Goal: Book appointment/travel/reservation

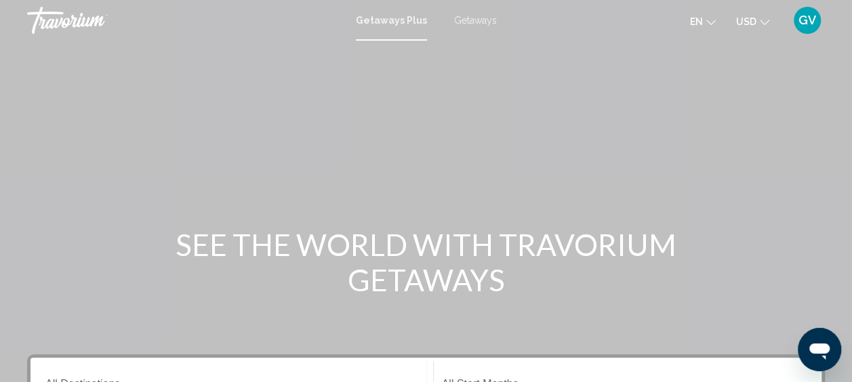
click at [474, 20] on span "Getaways" at bounding box center [475, 20] width 43 height 11
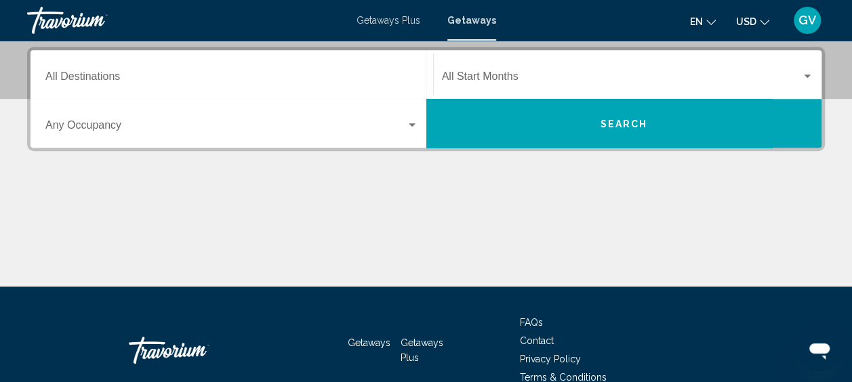
scroll to position [293, 0]
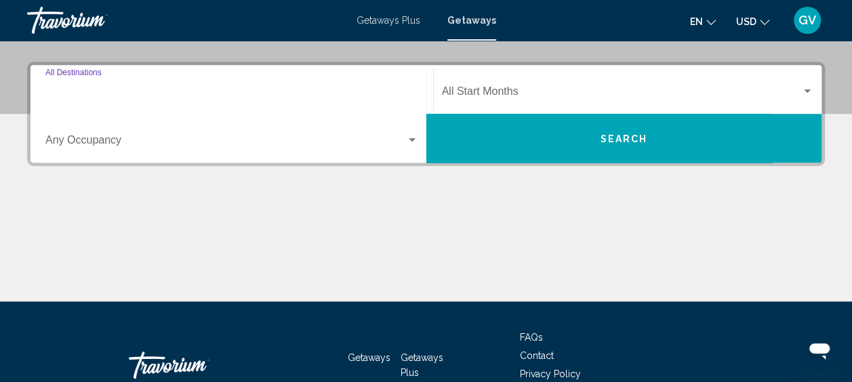
click at [331, 98] on input "Destination All Destinations" at bounding box center [231, 94] width 373 height 12
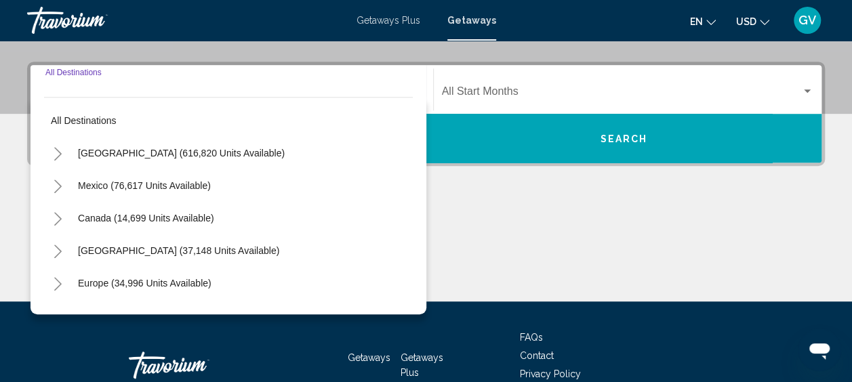
scroll to position [310, 0]
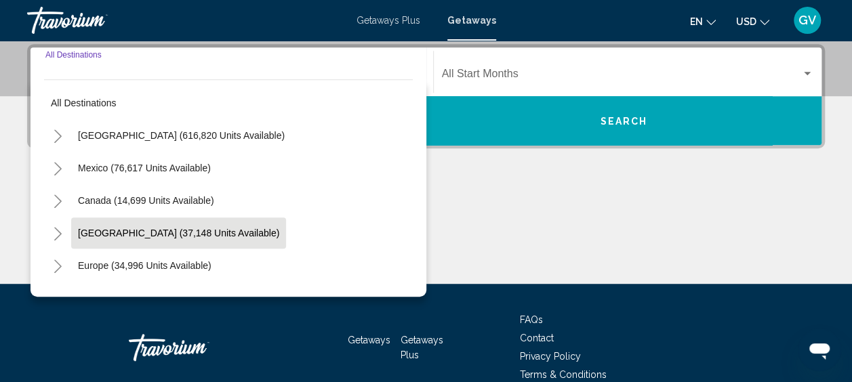
click at [218, 241] on button "[GEOGRAPHIC_DATA] (37,148 units available)" at bounding box center [178, 233] width 215 height 31
type input "**********"
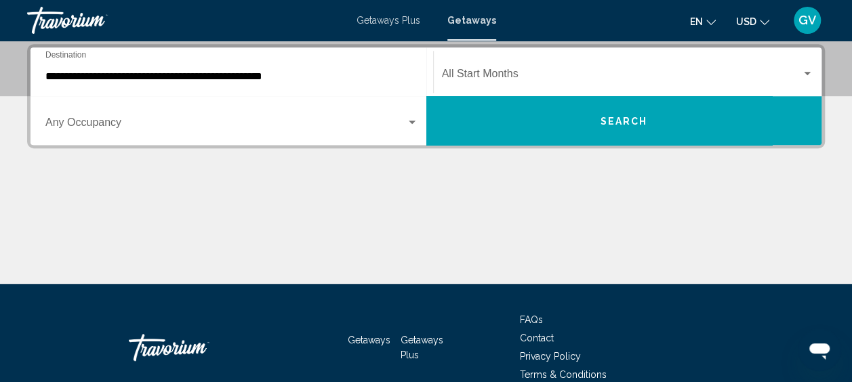
click at [500, 84] on div "Start Month All Start Months" at bounding box center [628, 72] width 372 height 43
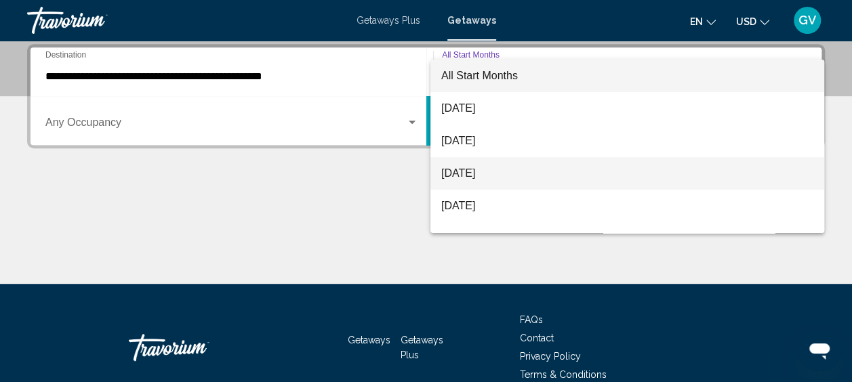
click at [483, 182] on span "[DATE]" at bounding box center [627, 173] width 372 height 33
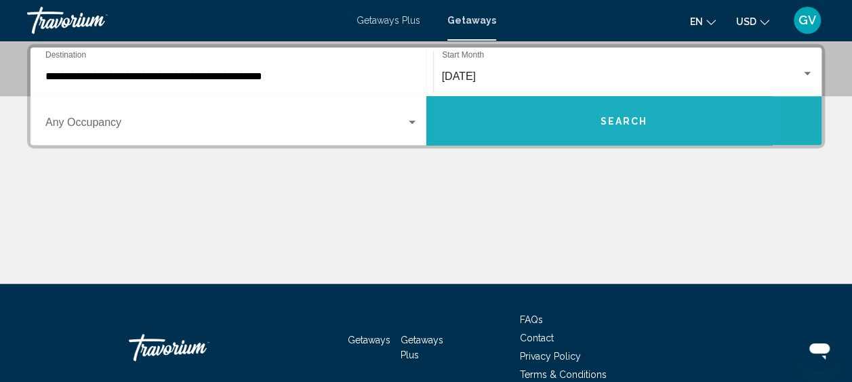
click at [542, 137] on button "Search" at bounding box center [624, 120] width 396 height 49
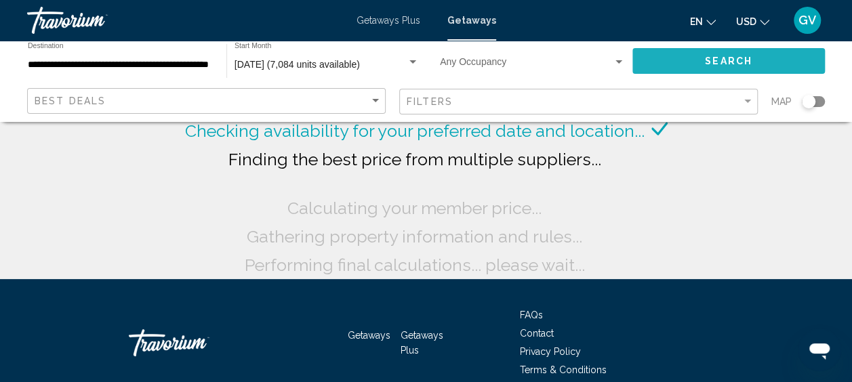
click at [677, 64] on button "Search" at bounding box center [728, 60] width 192 height 25
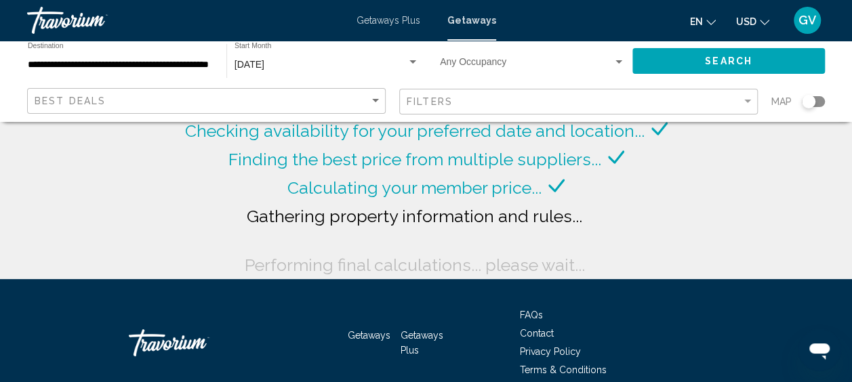
click at [677, 64] on button "Search" at bounding box center [728, 60] width 192 height 25
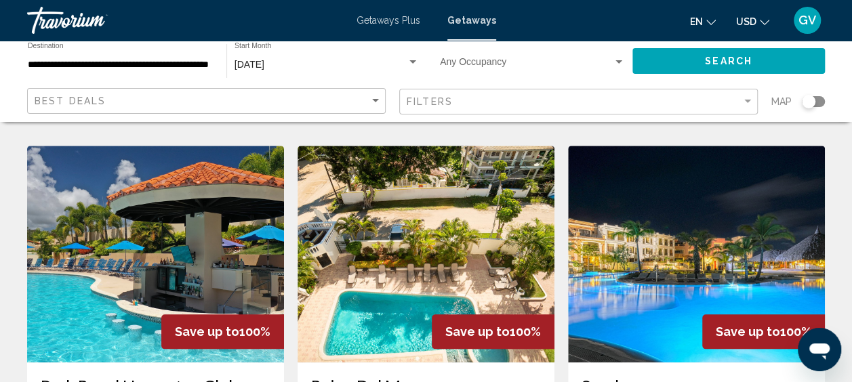
scroll to position [541, 0]
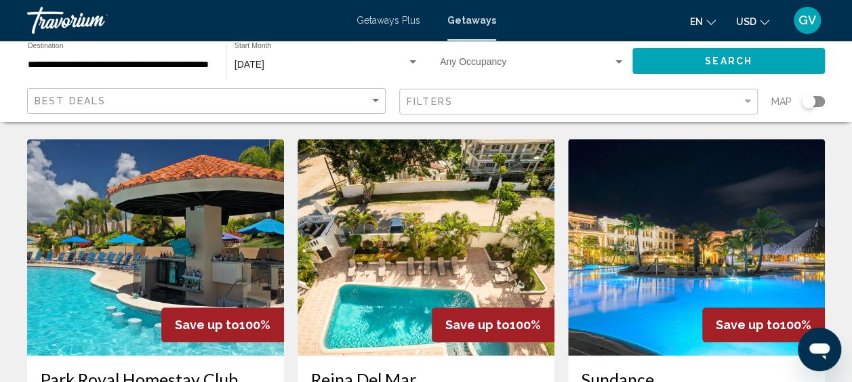
click at [214, 225] on img "Main content" at bounding box center [155, 247] width 257 height 217
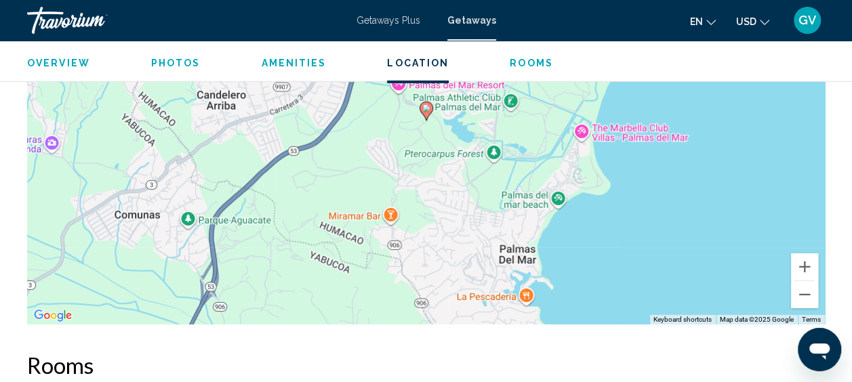
scroll to position [2052, 0]
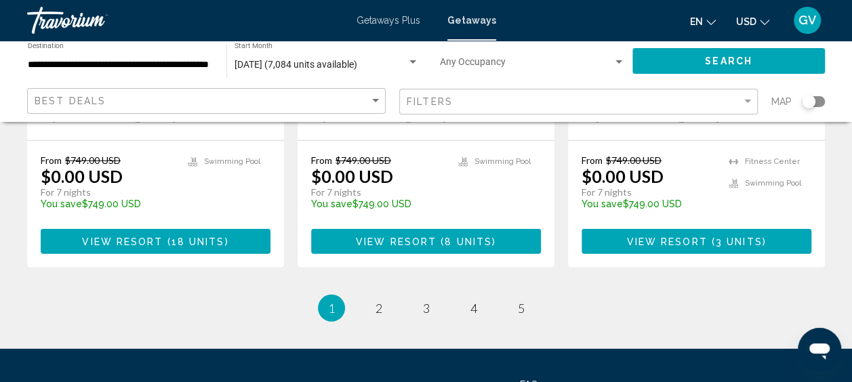
scroll to position [1888, 0]
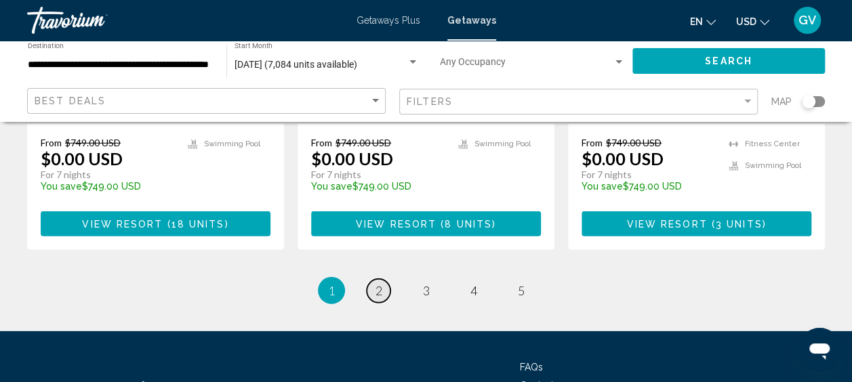
click at [377, 283] on span "2" at bounding box center [378, 290] width 7 height 15
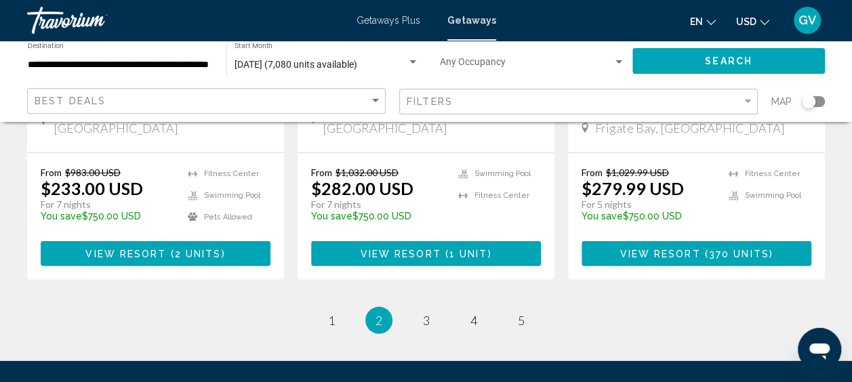
scroll to position [1896, 0]
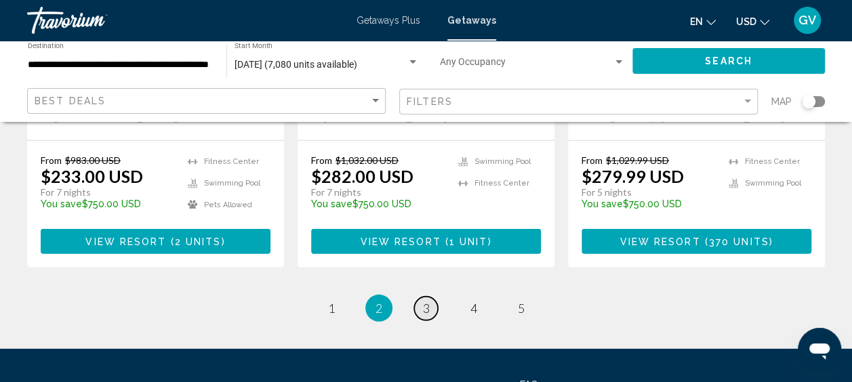
click at [419, 297] on link "page 3" at bounding box center [426, 309] width 24 height 24
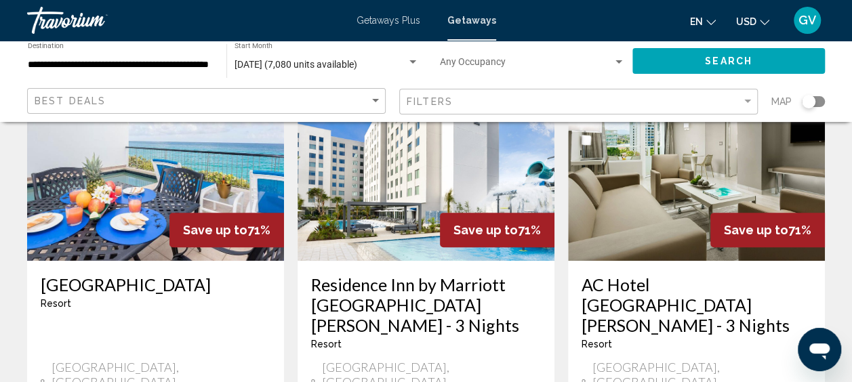
scroll to position [136, 0]
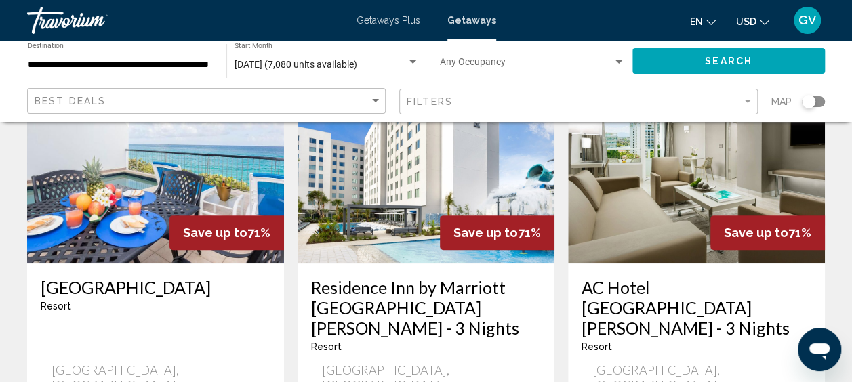
click at [742, 153] on img "Main content" at bounding box center [696, 155] width 257 height 217
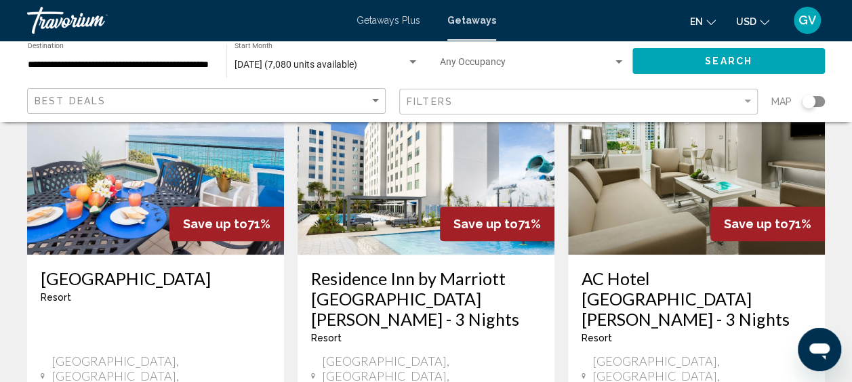
scroll to position [142, 0]
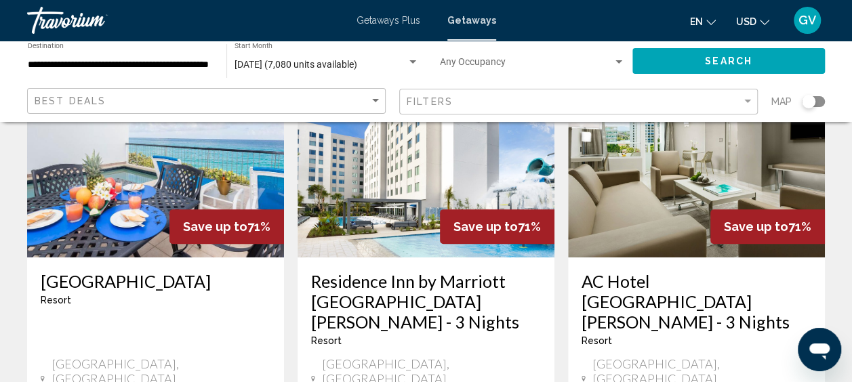
click at [741, 164] on img "Main content" at bounding box center [696, 149] width 257 height 217
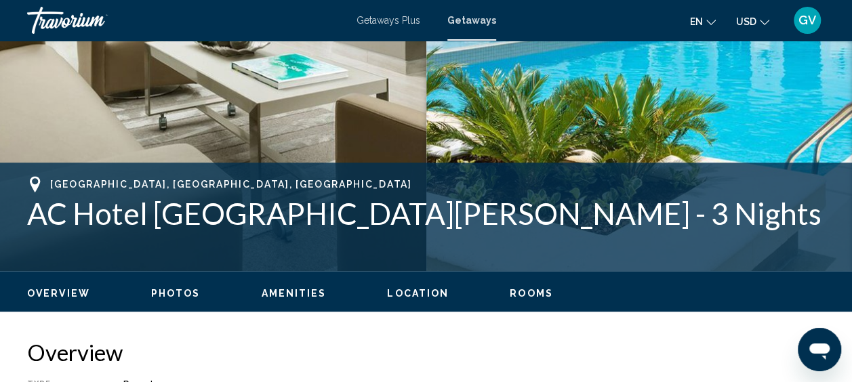
scroll to position [531, 0]
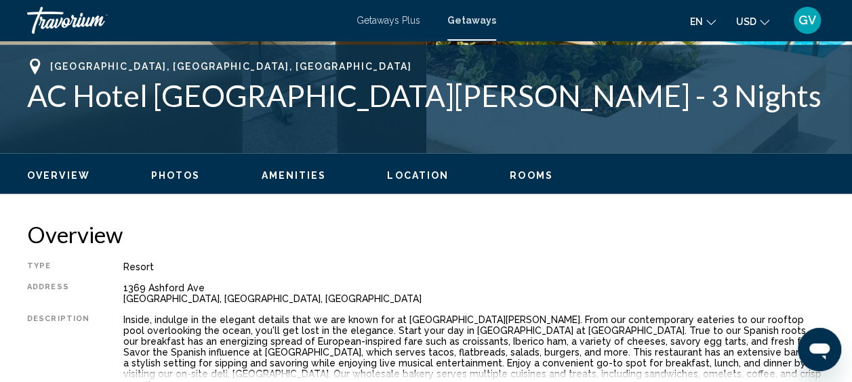
click at [430, 183] on div "Overview Photos Amenities Location Rooms Search" at bounding box center [426, 174] width 852 height 42
click at [412, 184] on div "Overview Photos Amenities Location Rooms Search" at bounding box center [426, 174] width 852 height 42
click at [407, 173] on span "Location" at bounding box center [418, 175] width 62 height 11
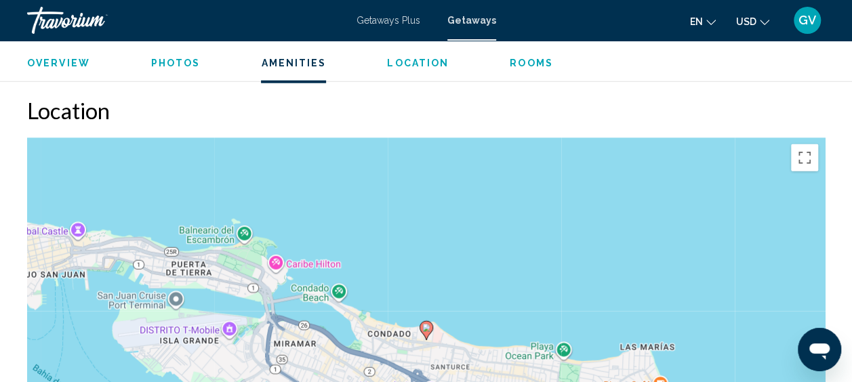
scroll to position [1682, 0]
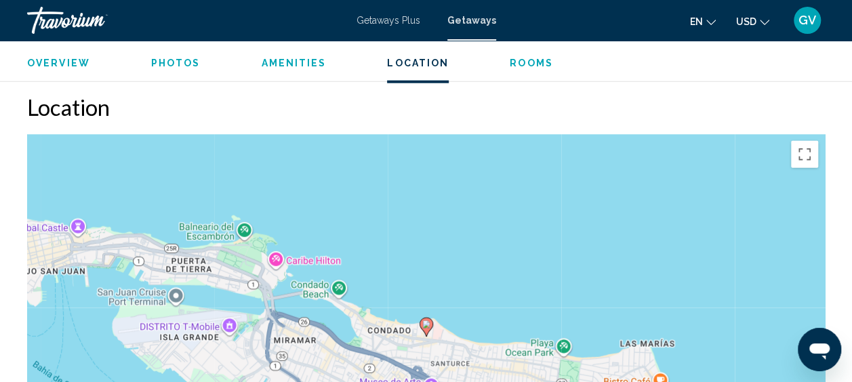
click at [426, 321] on image "Main content" at bounding box center [426, 325] width 8 height 8
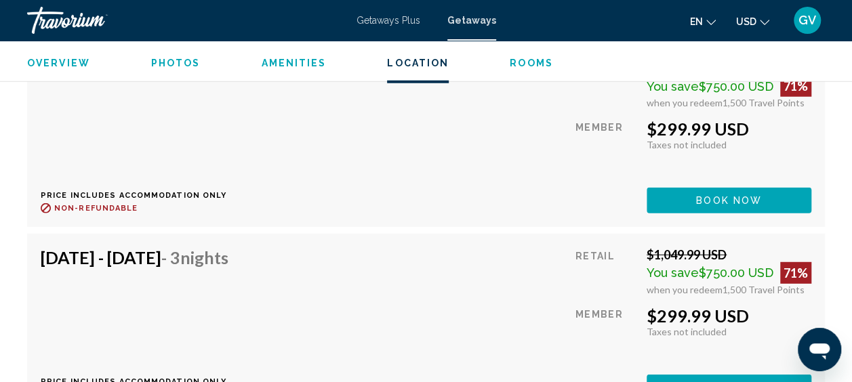
scroll to position [4257, 0]
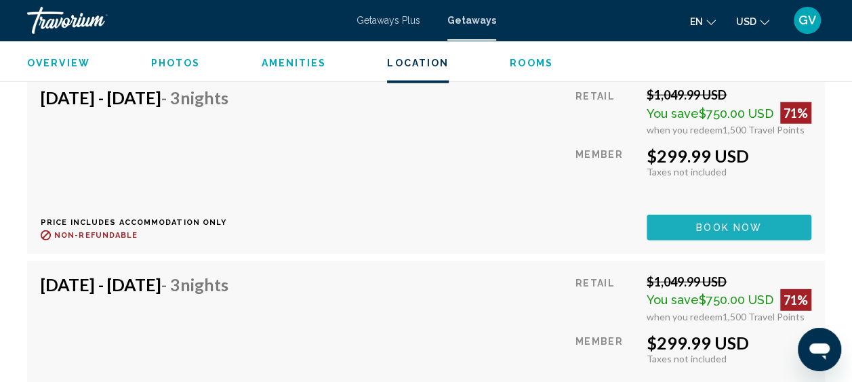
click at [703, 223] on span "Book now" at bounding box center [729, 228] width 66 height 11
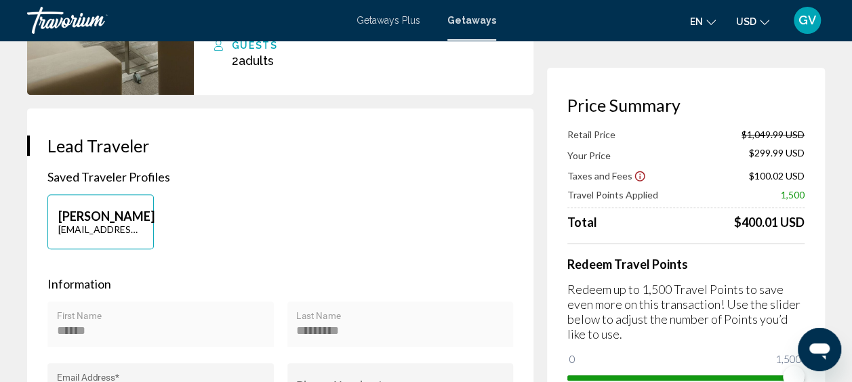
scroll to position [281, 0]
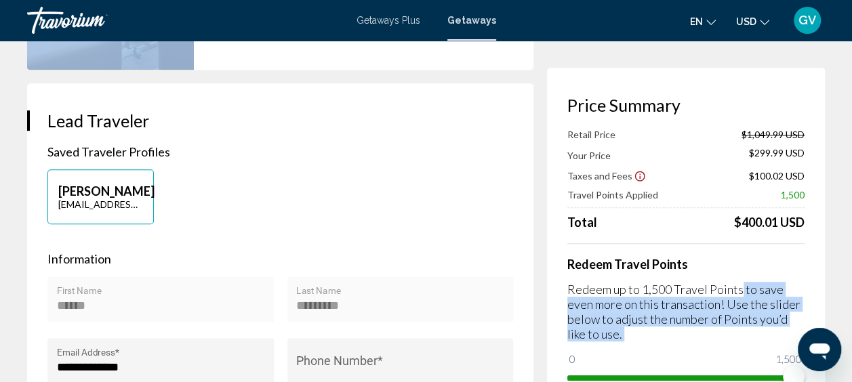
drag, startPoint x: 750, startPoint y: 346, endPoint x: 739, endPoint y: 285, distance: 62.7
click at [739, 285] on div "Redeem Travel Points Redeem up to 1,500 Travel Points to save even more on this…" at bounding box center [685, 315] width 237 height 145
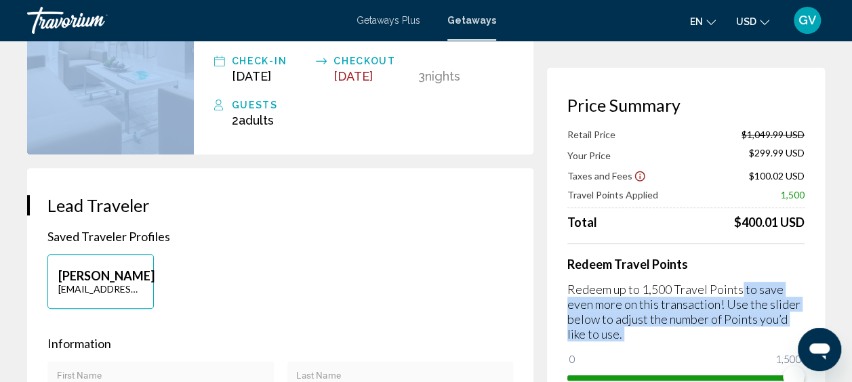
scroll to position [134, 0]
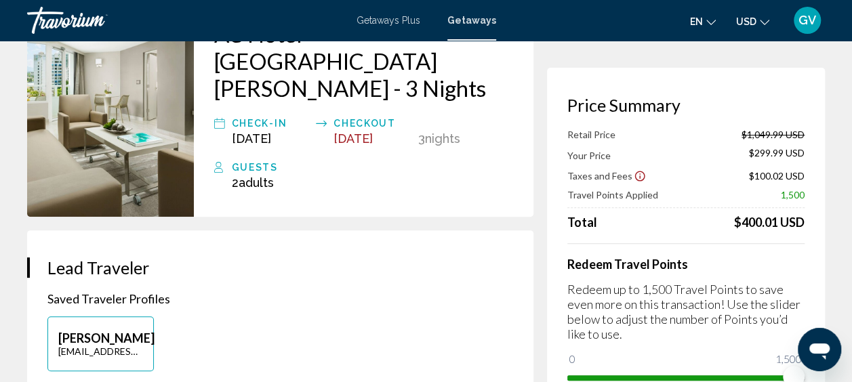
click at [758, 102] on h3 "Price Summary" at bounding box center [685, 105] width 237 height 20
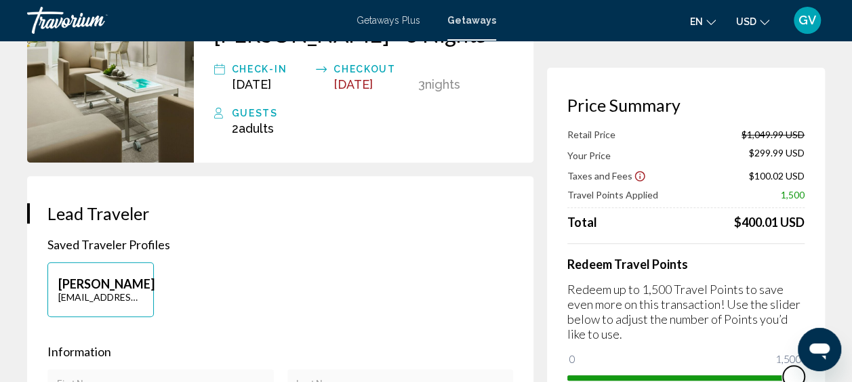
scroll to position [193, 0]
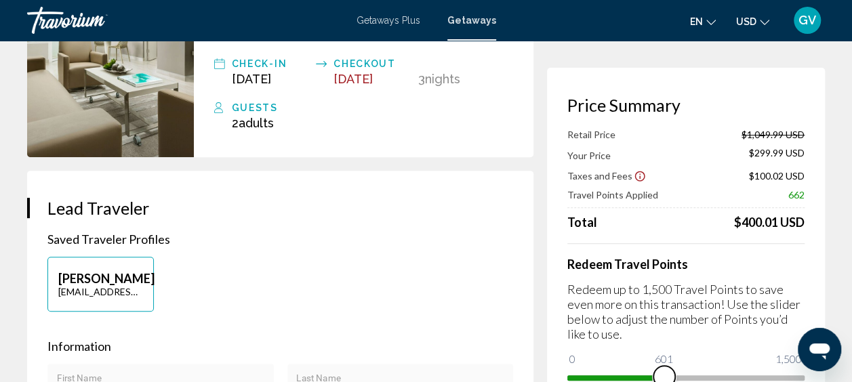
drag, startPoint x: 792, startPoint y: 375, endPoint x: 661, endPoint y: 370, distance: 130.9
click at [661, 370] on span "Main content" at bounding box center [664, 377] width 22 height 22
click at [662, 371] on span "Main content" at bounding box center [661, 377] width 22 height 22
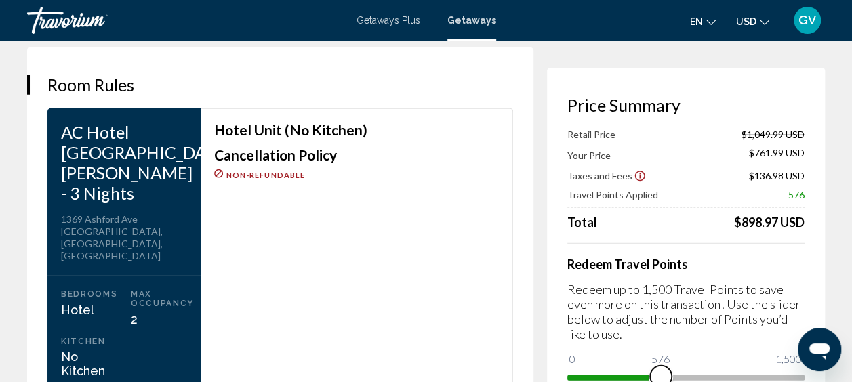
scroll to position [1827, 0]
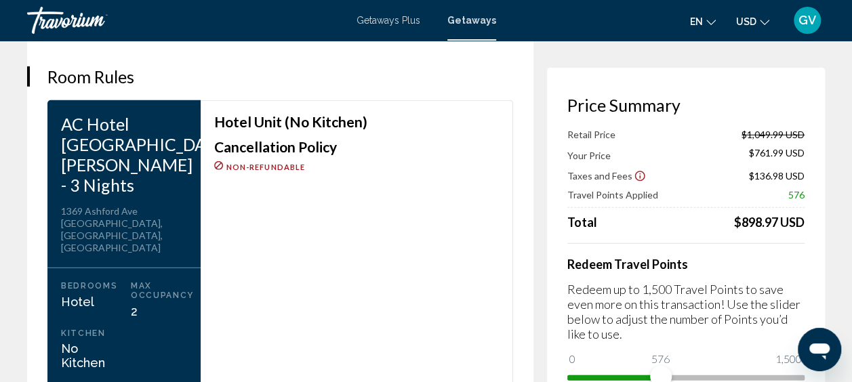
click at [637, 178] on icon "Show Taxes and Fees disclaimer" at bounding box center [640, 176] width 12 height 12
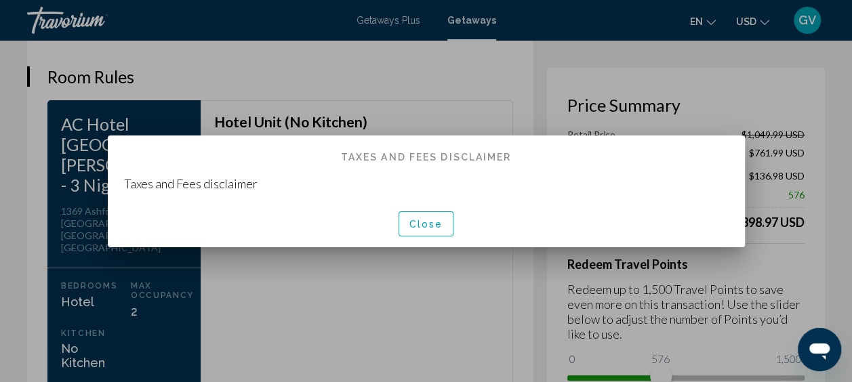
scroll to position [0, 0]
click at [428, 226] on span "Close" at bounding box center [426, 224] width 34 height 11
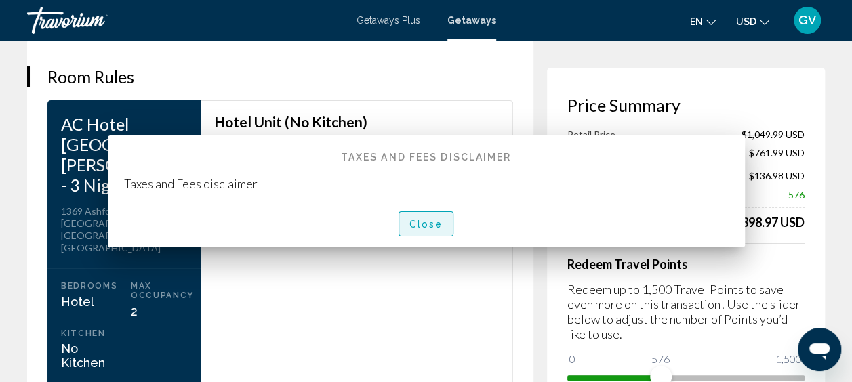
scroll to position [1827, 0]
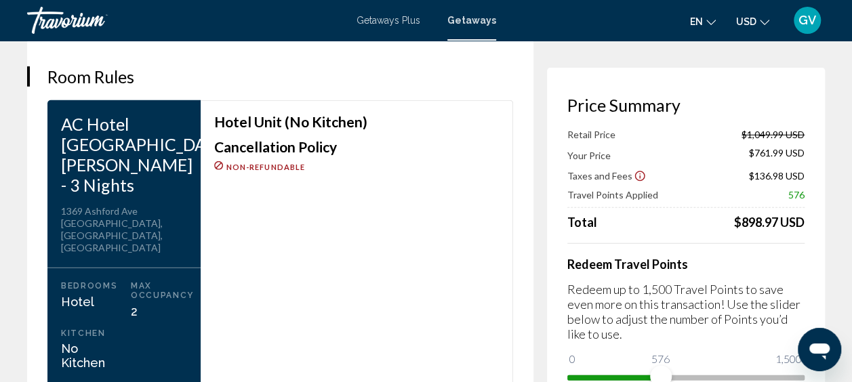
click at [428, 226] on div "Hotel Unit (No Kitchen) Cancellation Policy Non-refundable" at bounding box center [357, 246] width 312 height 293
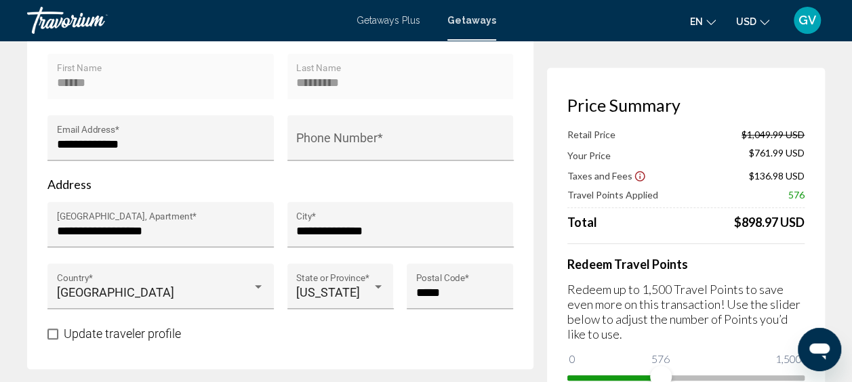
scroll to position [0, 0]
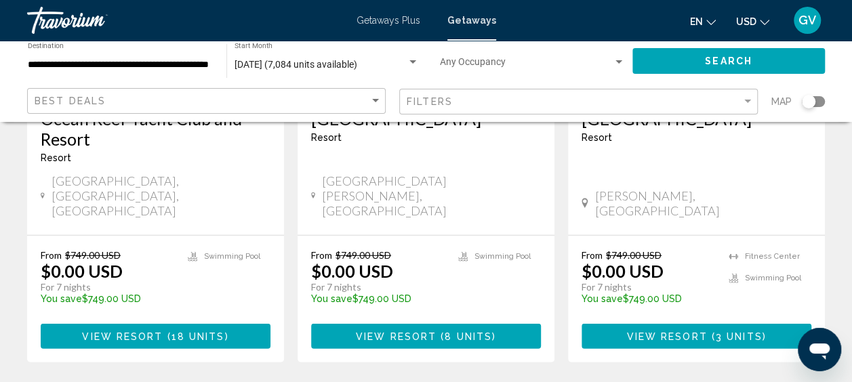
scroll to position [1818, 0]
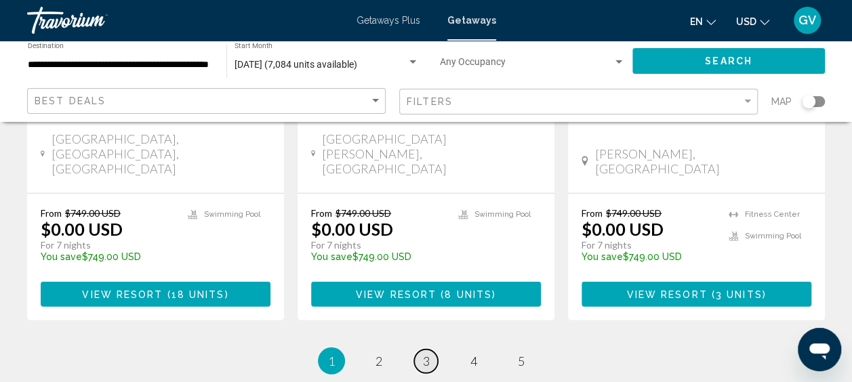
click at [422, 350] on link "page 3" at bounding box center [426, 362] width 24 height 24
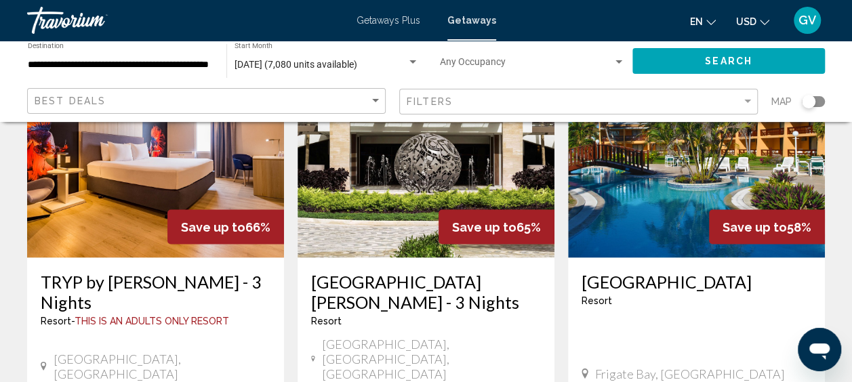
scroll to position [1168, 0]
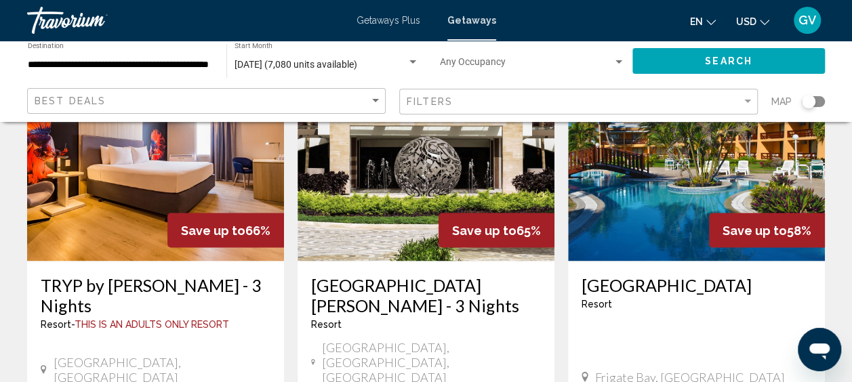
click at [120, 170] on img "Main content" at bounding box center [155, 152] width 257 height 217
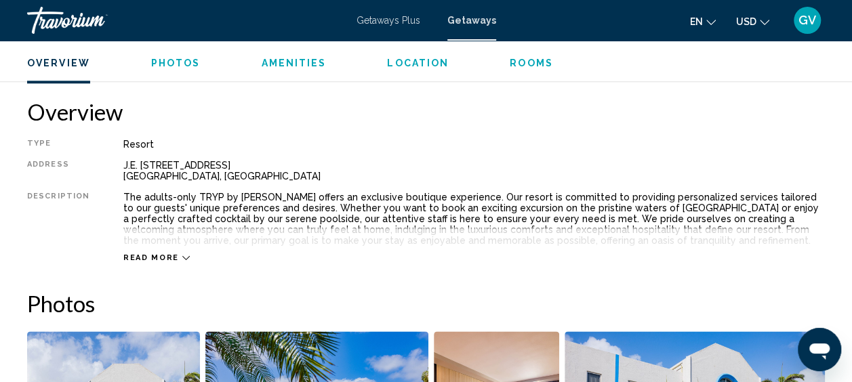
scroll to position [664, 0]
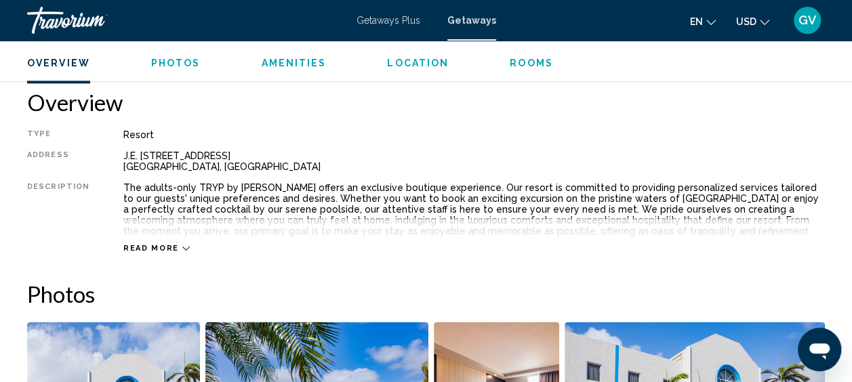
click at [159, 244] on span "Read more" at bounding box center [151, 248] width 56 height 9
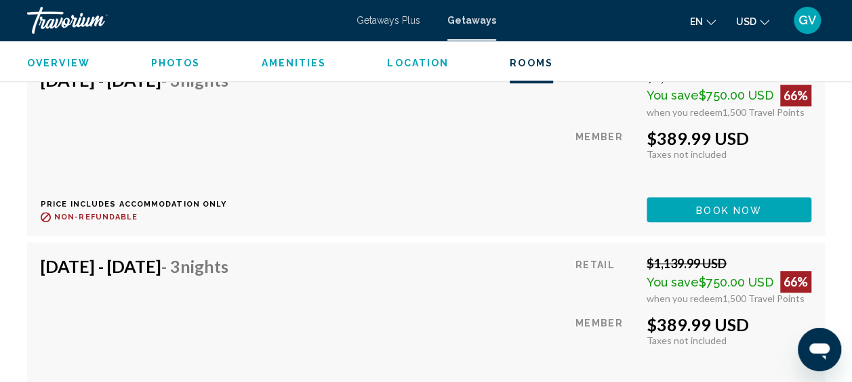
scroll to position [2789, 0]
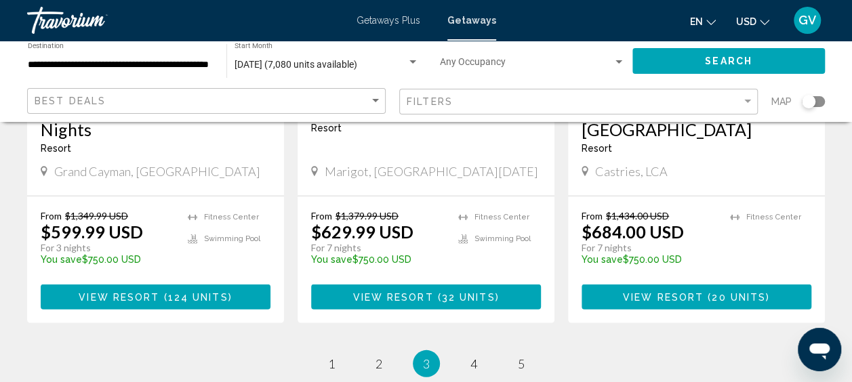
scroll to position [1868, 0]
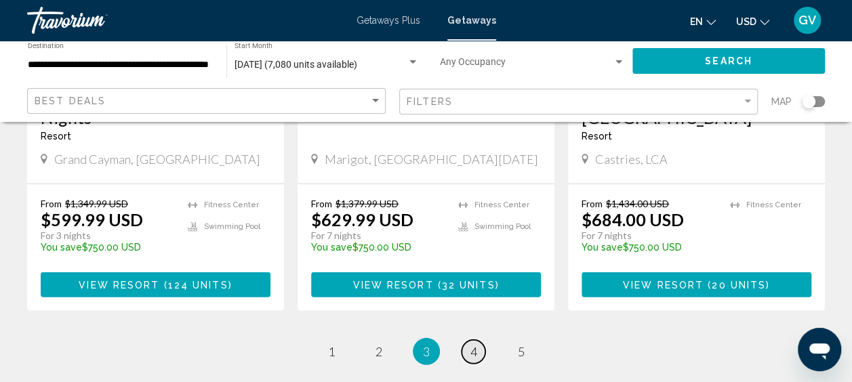
click at [477, 340] on link "page 4" at bounding box center [474, 352] width 24 height 24
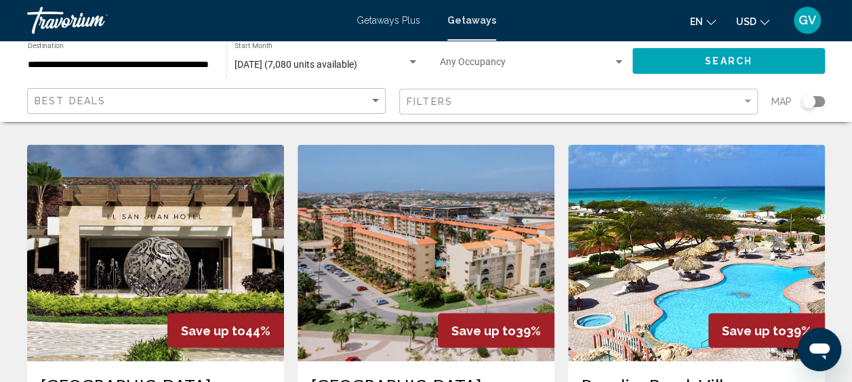
scroll to position [1071, 0]
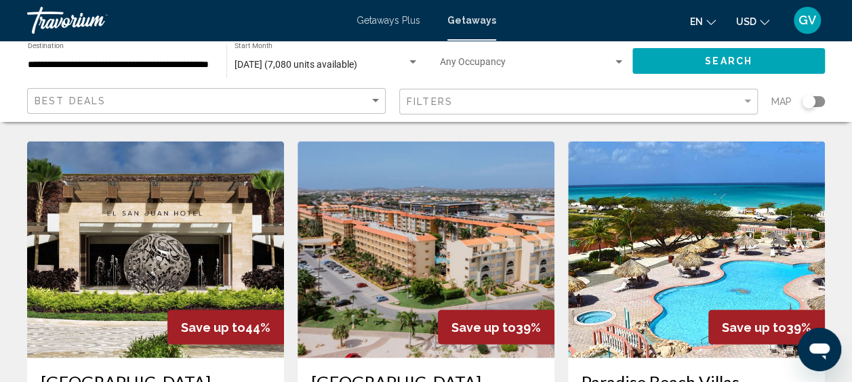
click at [850, 192] on div "7,080 Getaways units available across 53 Resorts Save up to 51% [GEOGRAPHIC_DAT…" at bounding box center [426, 148] width 852 height 2168
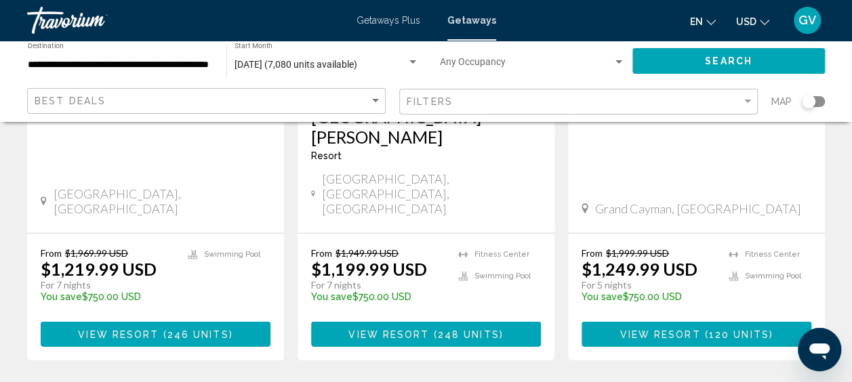
scroll to position [1925, 0]
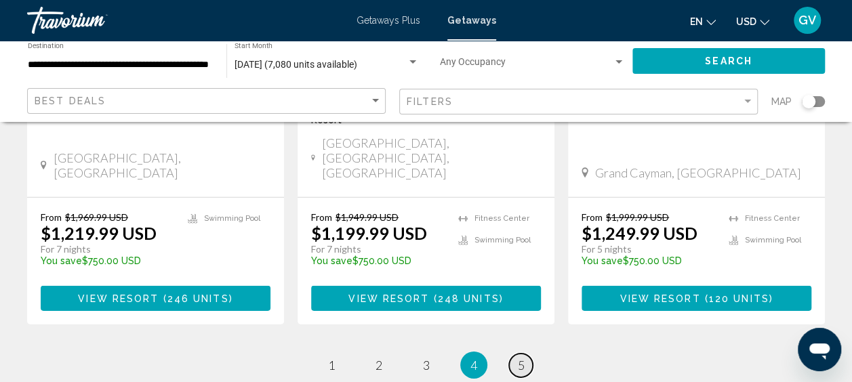
click at [521, 358] on span "5" at bounding box center [521, 365] width 7 height 15
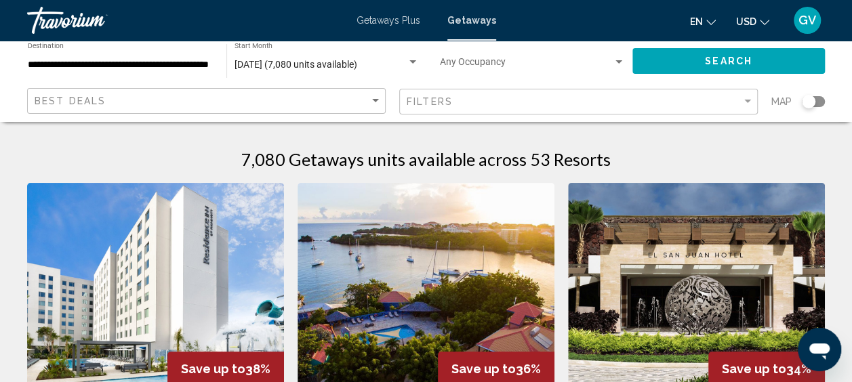
click at [394, 12] on div "Getaways Plus Getaways en English Español Français Italiano Português русский U…" at bounding box center [426, 20] width 852 height 28
click at [394, 22] on span "Getaways Plus" at bounding box center [388, 20] width 64 height 11
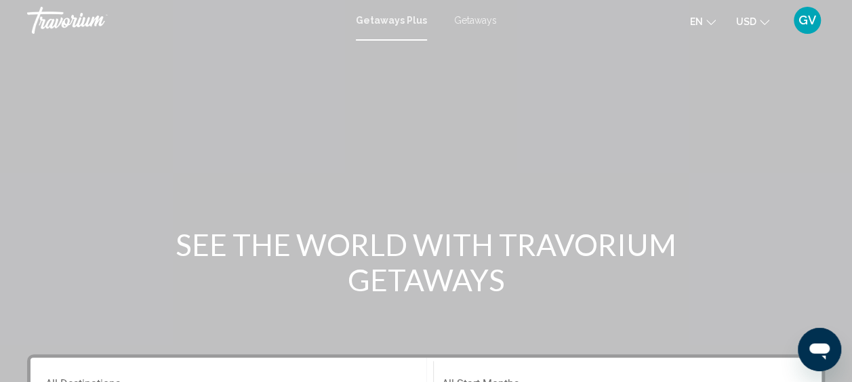
click at [394, 22] on span "Getaways Plus" at bounding box center [391, 20] width 71 height 11
click at [400, 20] on span "Getaways Plus" at bounding box center [391, 20] width 71 height 11
click at [371, 16] on span "Getaways Plus" at bounding box center [391, 20] width 71 height 11
click at [375, 22] on span "Getaways Plus" at bounding box center [391, 20] width 71 height 11
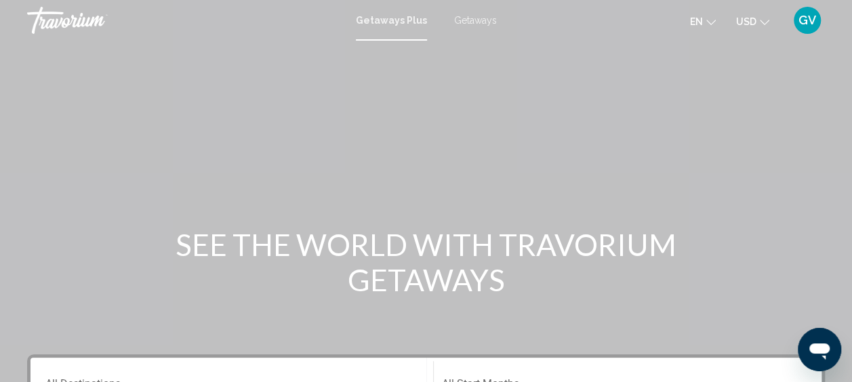
click at [392, 34] on div "Getaways Plus Getaways en English Español Français Italiano Português русский U…" at bounding box center [426, 20] width 852 height 28
click at [388, 24] on span "Getaways Plus" at bounding box center [391, 20] width 71 height 11
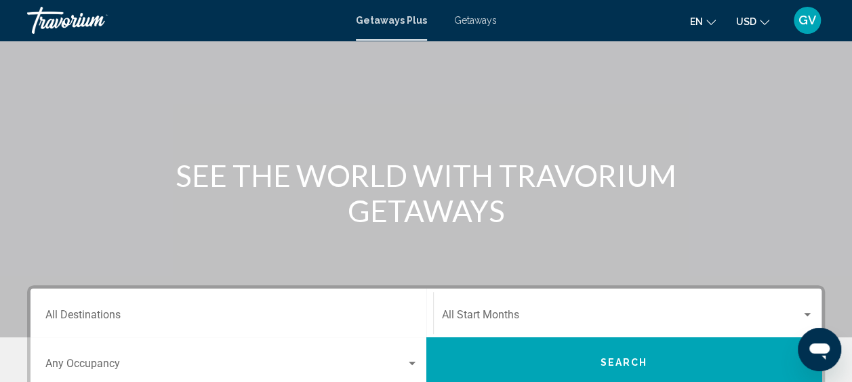
scroll to position [9, 0]
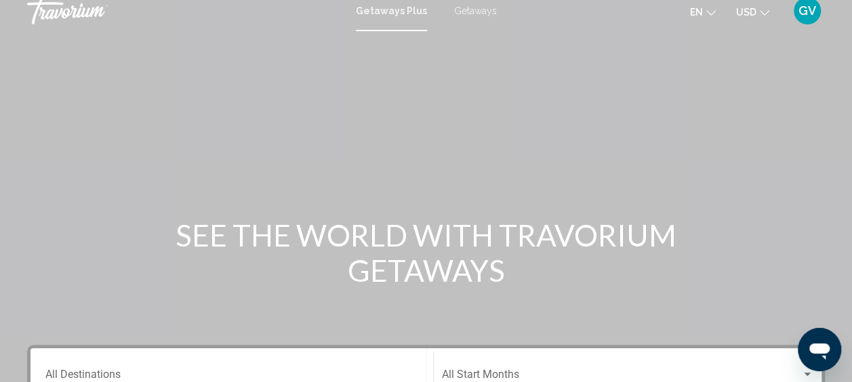
click at [396, 11] on span "Getaways Plus" at bounding box center [391, 10] width 71 height 11
click at [387, 13] on span "Getaways Plus" at bounding box center [391, 10] width 71 height 11
click at [386, 30] on div at bounding box center [391, 30] width 71 height 1
click at [388, 14] on span "Getaways Plus" at bounding box center [391, 10] width 71 height 11
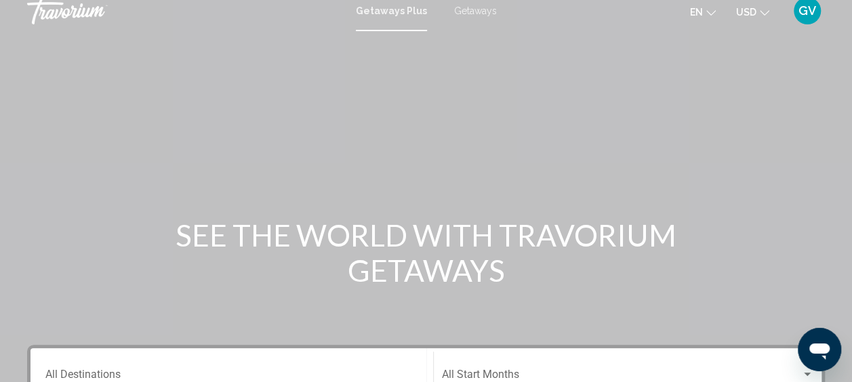
click at [388, 14] on span "Getaways Plus" at bounding box center [391, 10] width 71 height 11
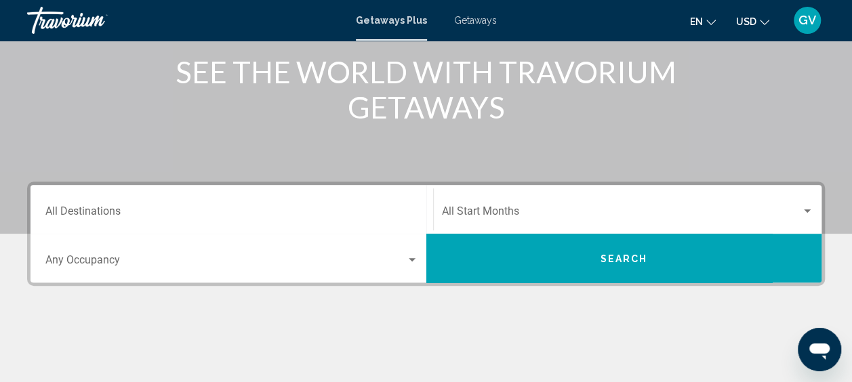
scroll to position [188, 0]
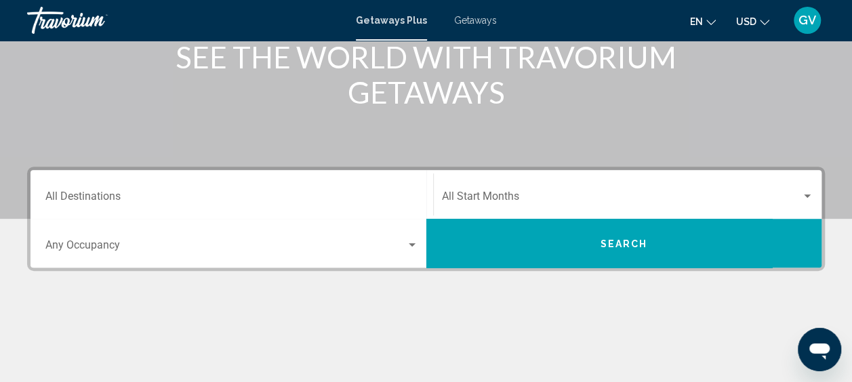
click at [359, 206] on div "Destination All Destinations" at bounding box center [231, 194] width 373 height 43
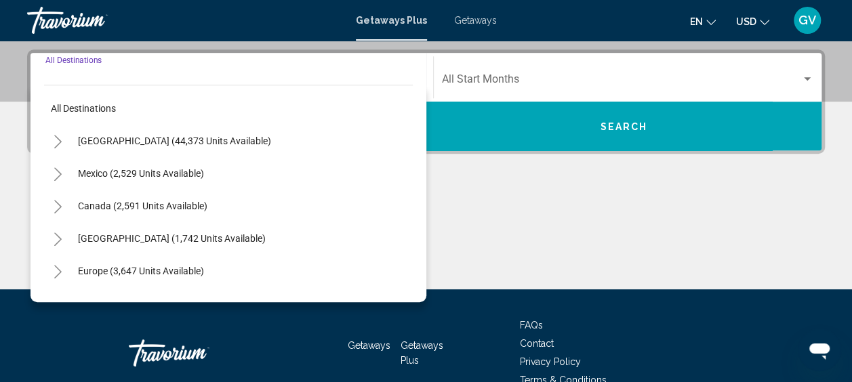
scroll to position [310, 0]
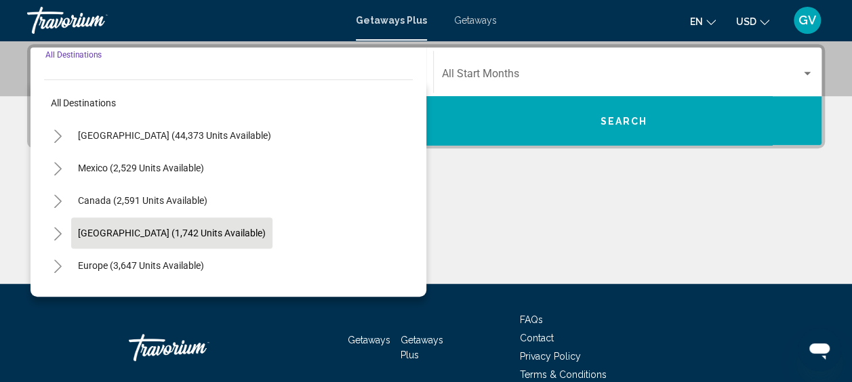
click at [247, 234] on span "[GEOGRAPHIC_DATA] (1,742 units available)" at bounding box center [172, 233] width 188 height 11
type input "**********"
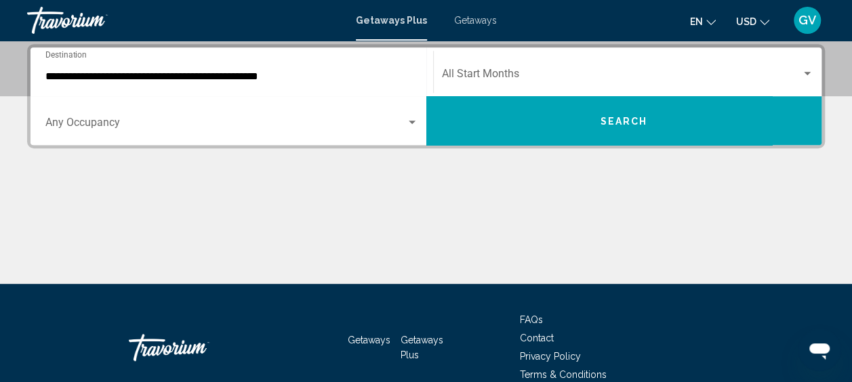
click at [495, 84] on div "Start Month All Start Months" at bounding box center [628, 72] width 372 height 43
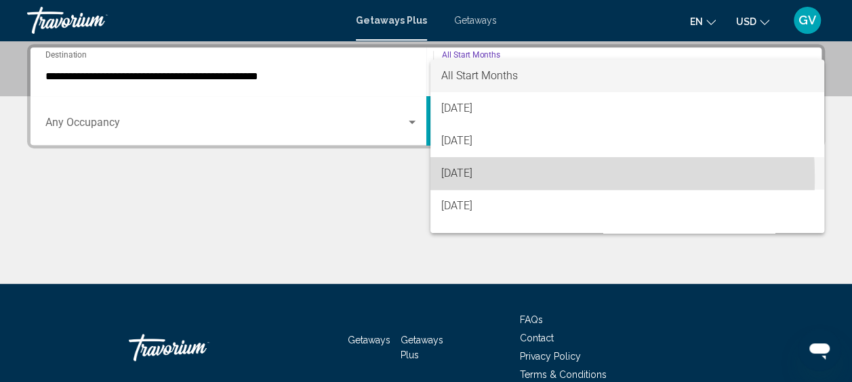
click at [482, 178] on span "[DATE]" at bounding box center [627, 173] width 372 height 33
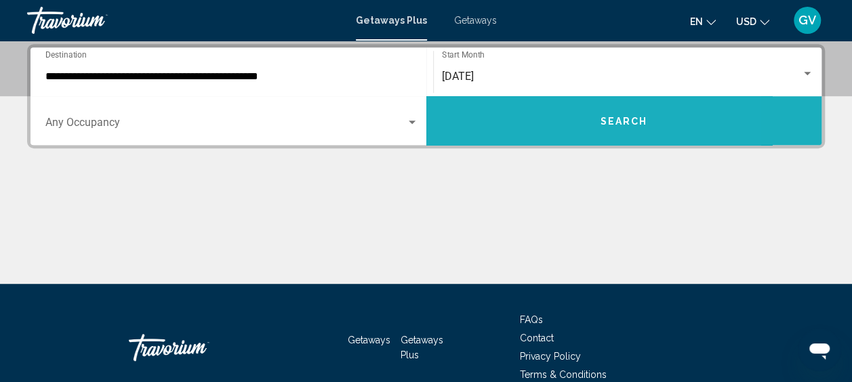
click at [534, 106] on button "Search" at bounding box center [624, 120] width 396 height 49
